Goal: Use online tool/utility: Utilize a website feature to perform a specific function

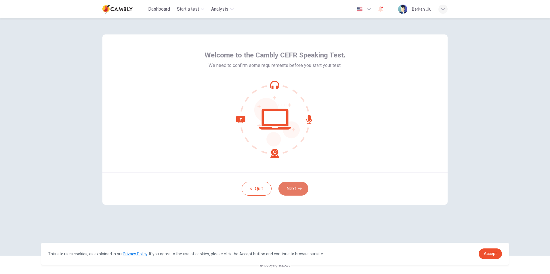
click at [292, 190] on button "Next" at bounding box center [293, 189] width 30 height 14
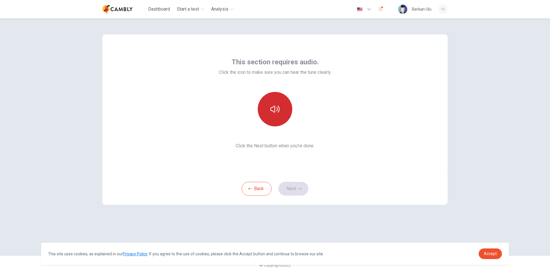
click at [267, 113] on button "button" at bounding box center [275, 109] width 35 height 35
click at [298, 191] on button "Next" at bounding box center [293, 189] width 30 height 14
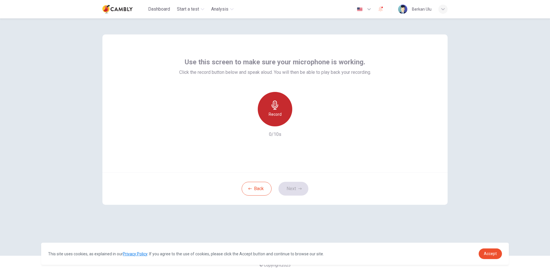
click at [283, 113] on div "Record" at bounding box center [275, 109] width 35 height 35
click at [300, 123] on icon "button" at bounding box center [302, 122] width 6 height 6
click at [292, 189] on button "Next" at bounding box center [293, 189] width 30 height 14
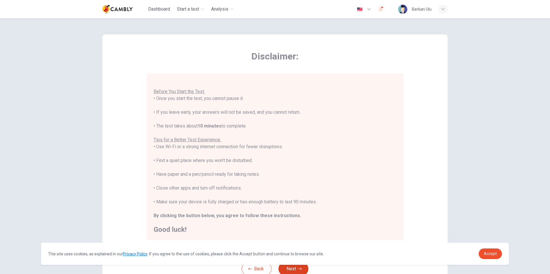
scroll to position [7, 0]
drag, startPoint x: 226, startPoint y: 199, endPoint x: 272, endPoint y: 197, distance: 45.2
click at [272, 197] on div "You are about to start a CEFR Speaking Test . Before You Start the Test: • Once…" at bounding box center [275, 153] width 243 height 159
click at [274, 185] on div "You are about to start a CEFR Speaking Test . Before You Start the Test: • Once…" at bounding box center [275, 153] width 243 height 159
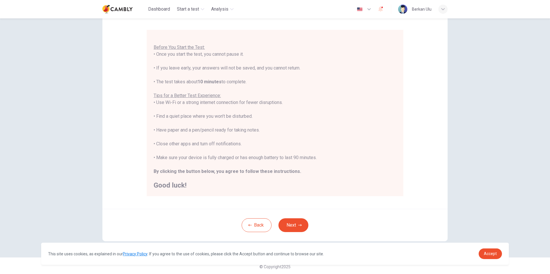
scroll to position [45, 0]
click at [294, 224] on button "Next" at bounding box center [293, 224] width 30 height 14
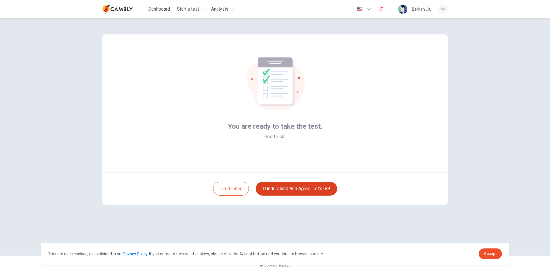
click at [285, 186] on button "I understand and agree. Let’s go!" at bounding box center [296, 189] width 81 height 14
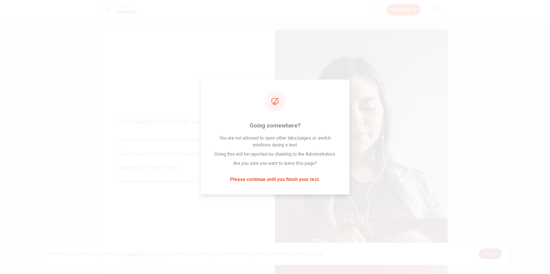
click at [488, 254] on span "Accept" at bounding box center [490, 254] width 13 height 5
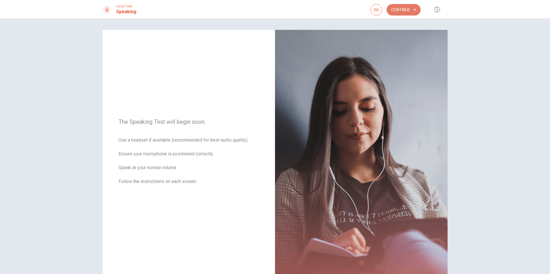
click at [402, 9] on button "Continue" at bounding box center [404, 10] width 34 height 12
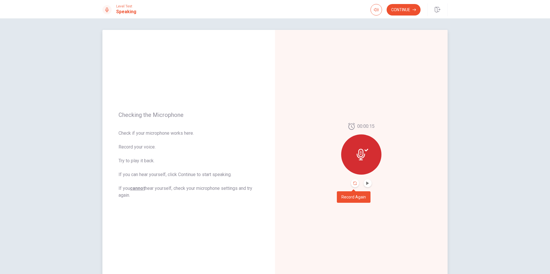
click at [354, 183] on icon "Record Again" at bounding box center [354, 183] width 3 height 3
click at [369, 182] on button "Play Audio" at bounding box center [368, 184] width 8 height 8
click at [401, 6] on button "Continue" at bounding box center [404, 10] width 34 height 12
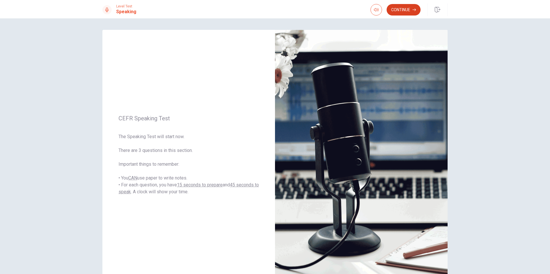
click at [401, 6] on button "Continue" at bounding box center [404, 10] width 34 height 12
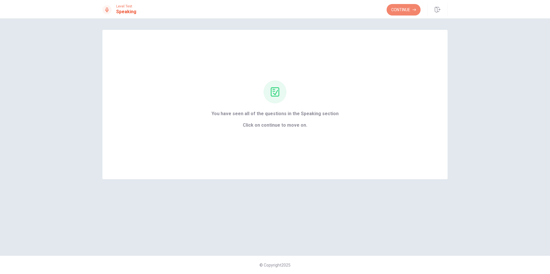
click at [401, 6] on button "Continue" at bounding box center [404, 10] width 34 height 12
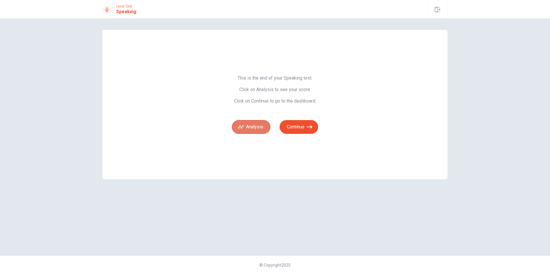
click at [247, 124] on button "Analysis" at bounding box center [251, 127] width 39 height 14
